Goal: Information Seeking & Learning: Understand process/instructions

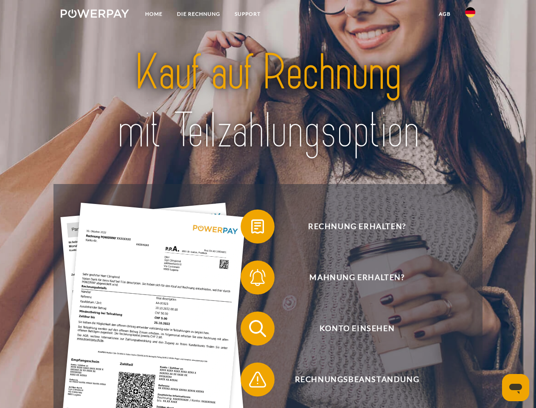
click at [95, 15] on img at bounding box center [95, 13] width 68 height 8
click at [471, 15] on img at bounding box center [470, 12] width 10 height 10
click at [445, 14] on link "agb" at bounding box center [445, 13] width 26 height 15
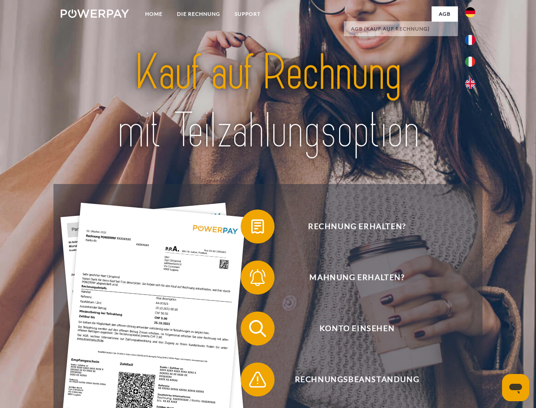
click at [251, 228] on span at bounding box center [245, 226] width 42 height 42
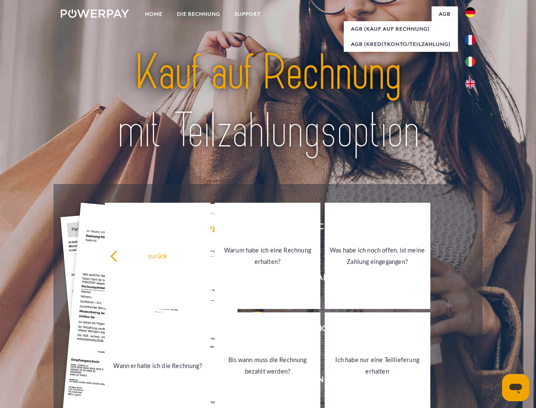
click at [251, 330] on link "Bis wann muss die Rechnung bezahlt werden?" at bounding box center [268, 365] width 106 height 106
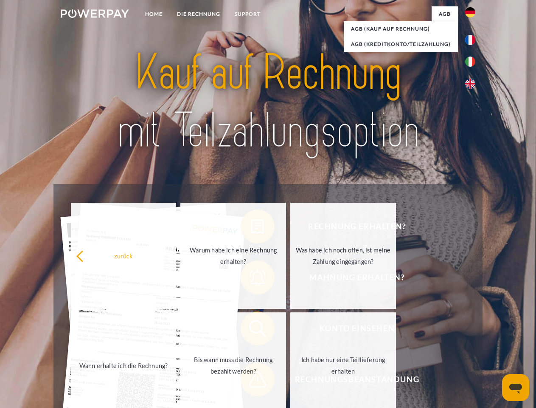
click at [251, 381] on span at bounding box center [245, 379] width 42 height 42
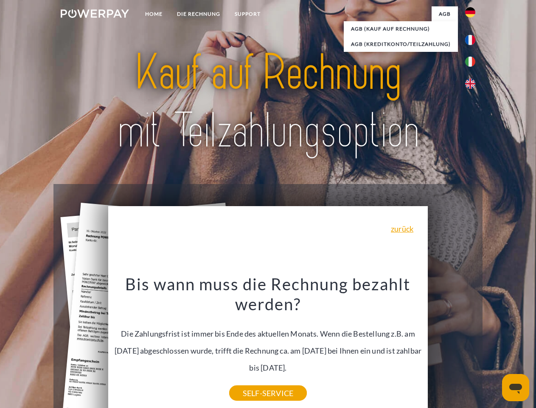
click at [516, 387] on icon "Messaging-Fenster öffnen" at bounding box center [516, 388] width 13 height 10
